Goal: Check status: Check status

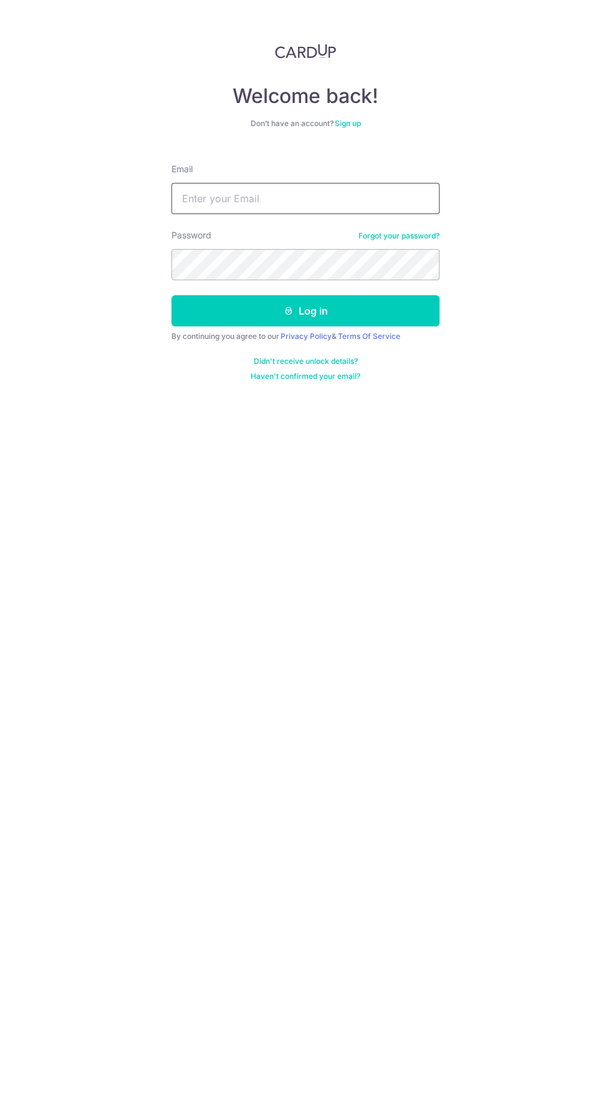
click at [291, 202] on input "Email" at bounding box center [306, 198] width 268 height 31
type input "Kuanboone@yahoo.com"
click at [172, 295] on button "Log in" at bounding box center [306, 310] width 268 height 31
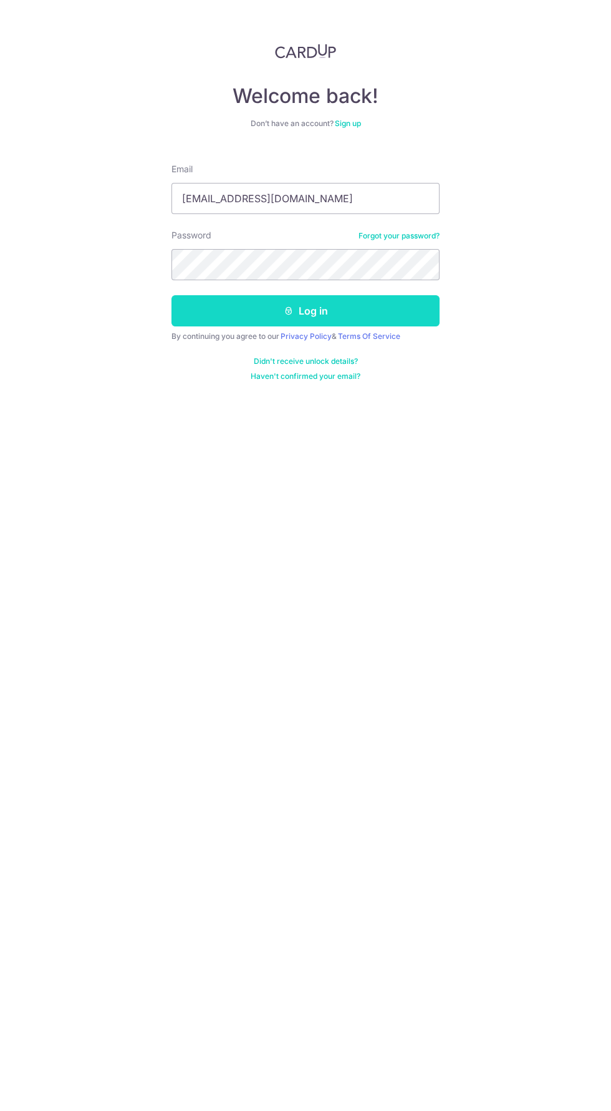
click at [374, 317] on button "Log in" at bounding box center [306, 310] width 268 height 31
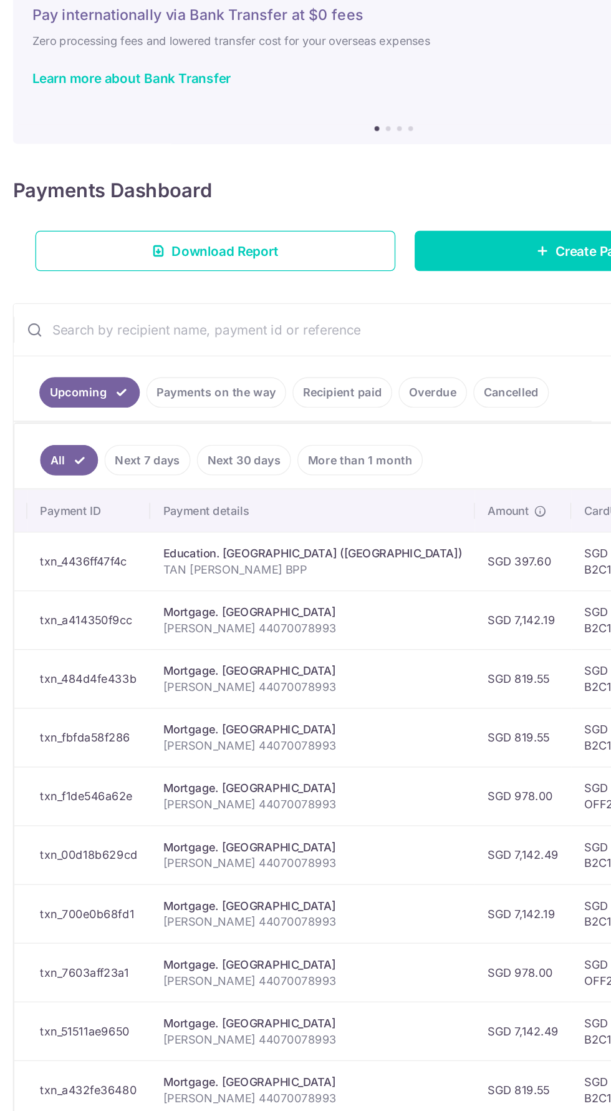
scroll to position [0, 158]
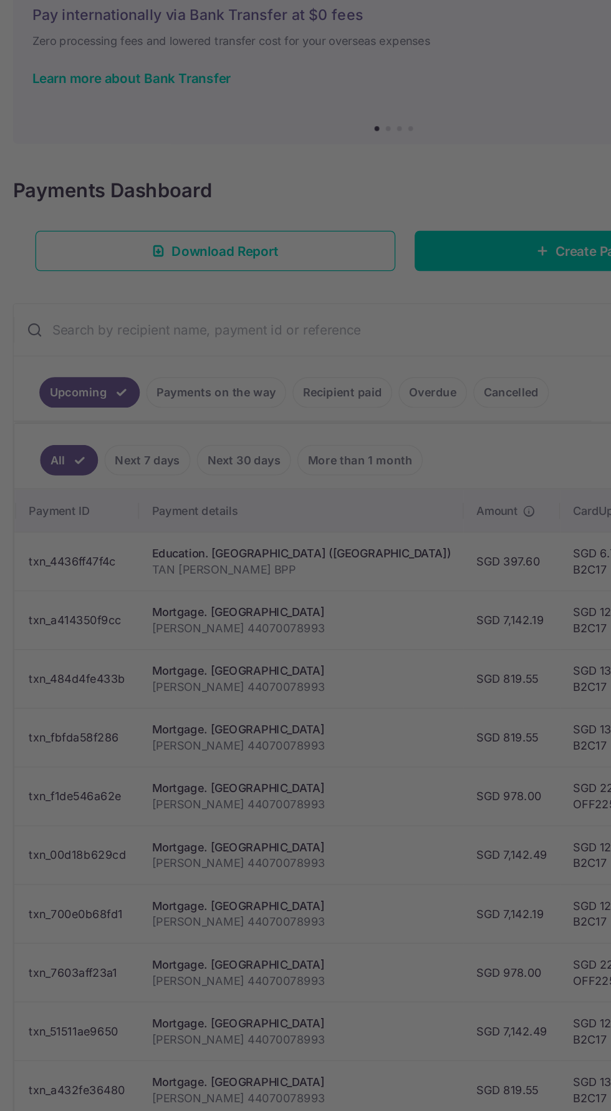
click at [88, 563] on div at bounding box center [309, 561] width 618 height 1122
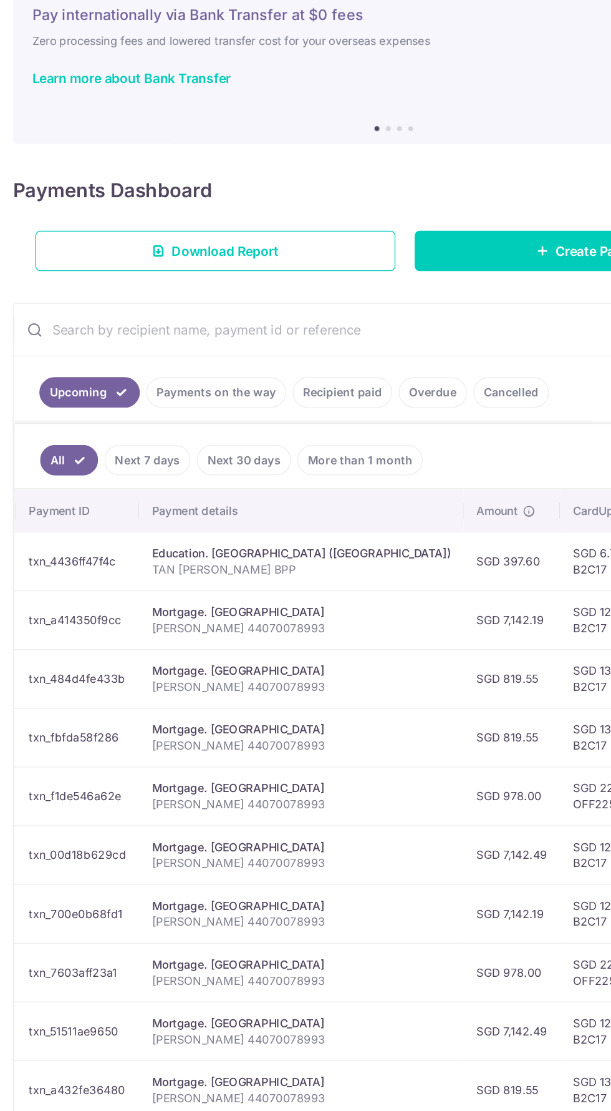
click at [185, 393] on link "Payments on the way" at bounding box center [168, 396] width 109 height 24
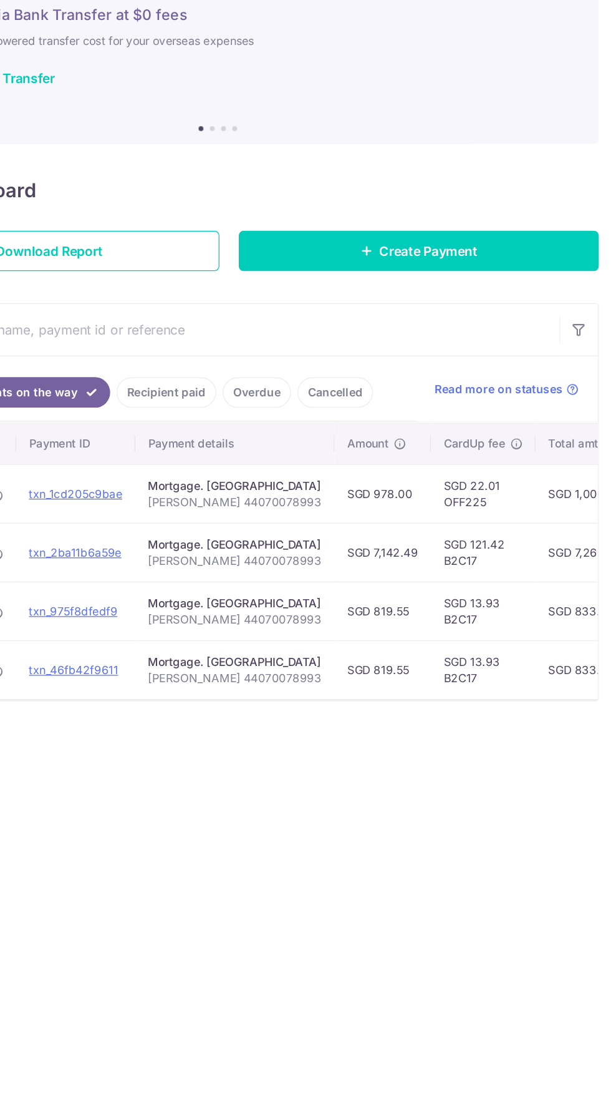
scroll to position [0, 0]
click at [520, 553] on td "SGD 13.93 B2C17" at bounding box center [515, 565] width 81 height 46
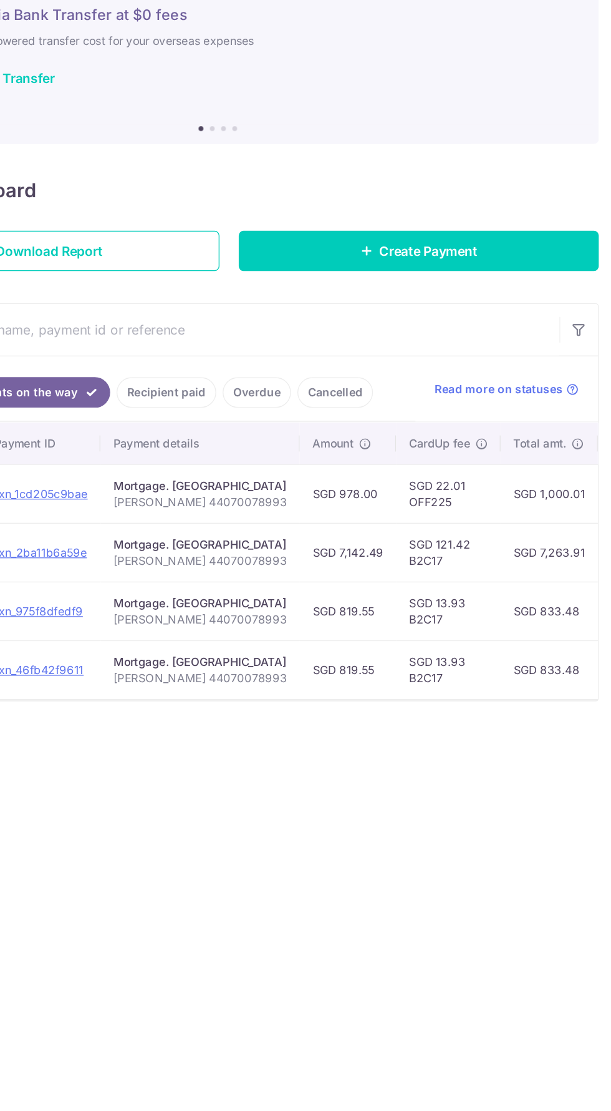
scroll to position [0, 42]
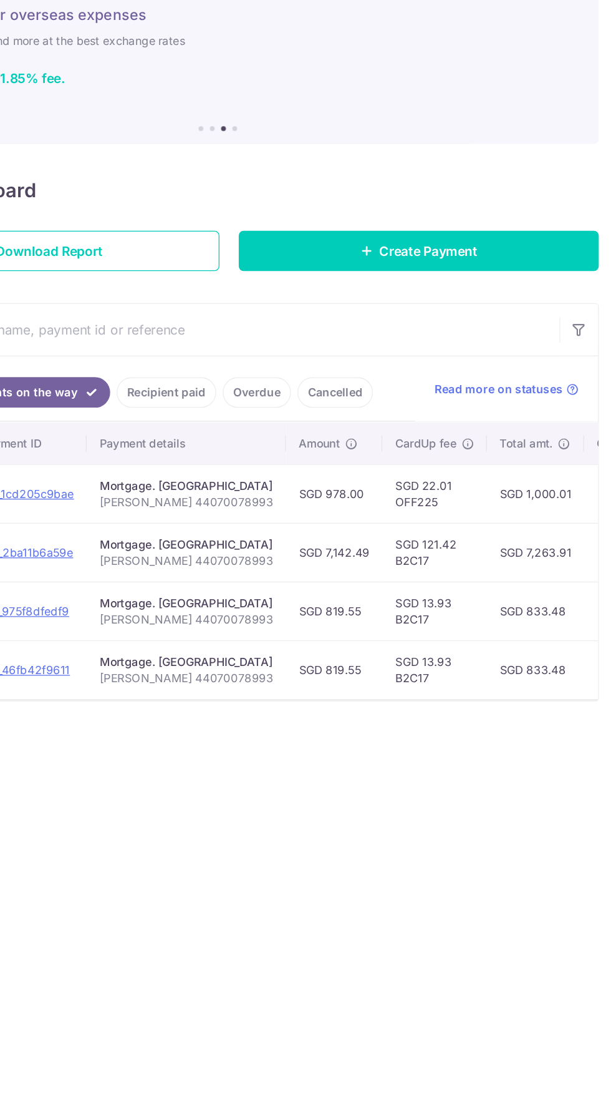
click at [217, 462] on div "Mortgage. [GEOGRAPHIC_DATA]" at bounding box center [281, 468] width 135 height 12
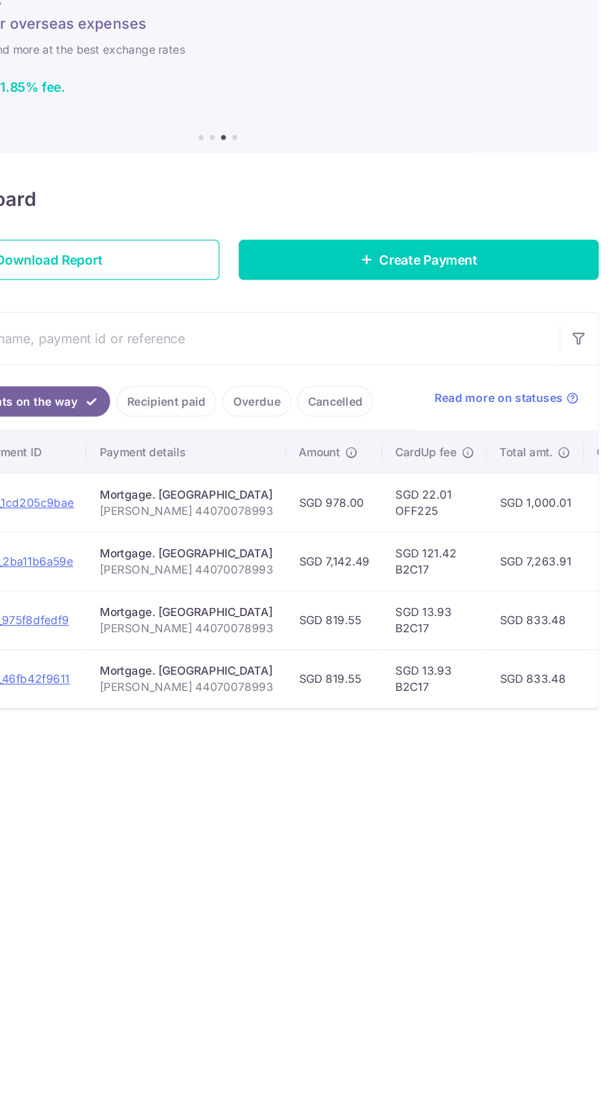
scroll to position [0, 0]
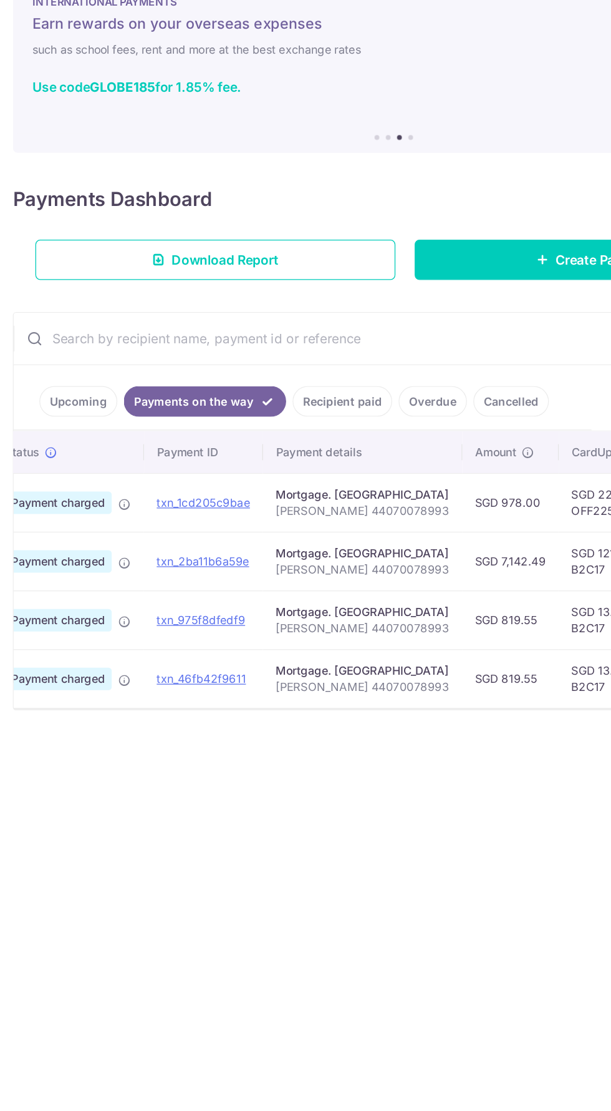
click at [66, 398] on link "Upcoming" at bounding box center [61, 396] width 61 height 24
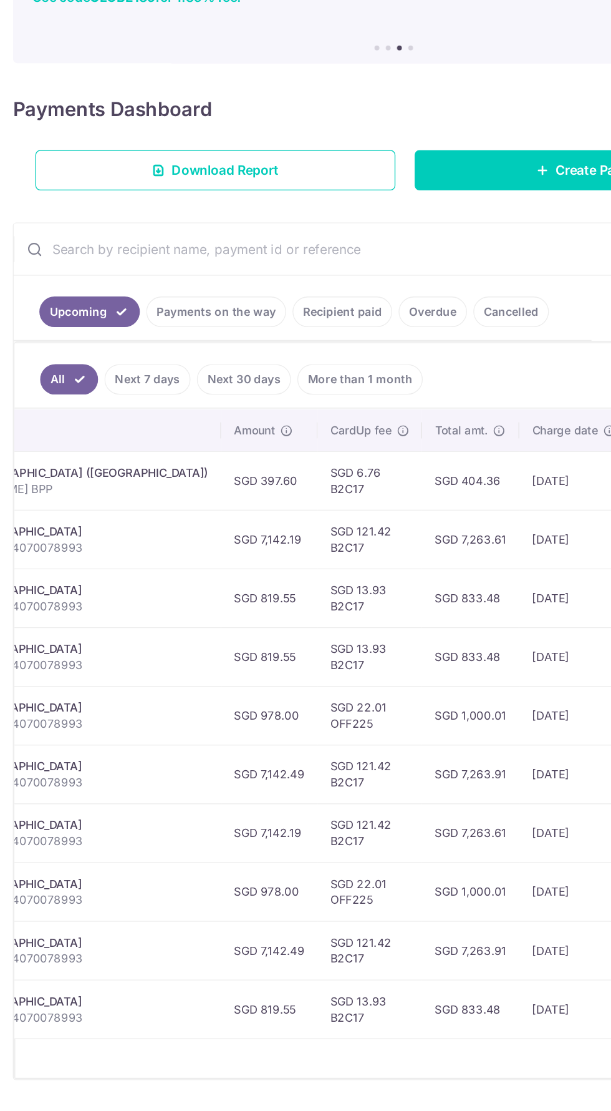
scroll to position [0, 353]
